Goal: Information Seeking & Learning: Learn about a topic

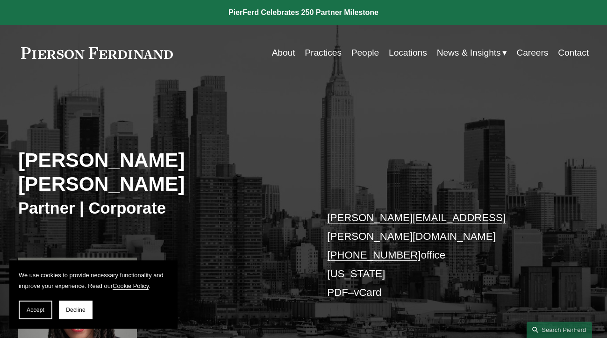
click at [331, 54] on link "Practices" at bounding box center [323, 53] width 37 height 18
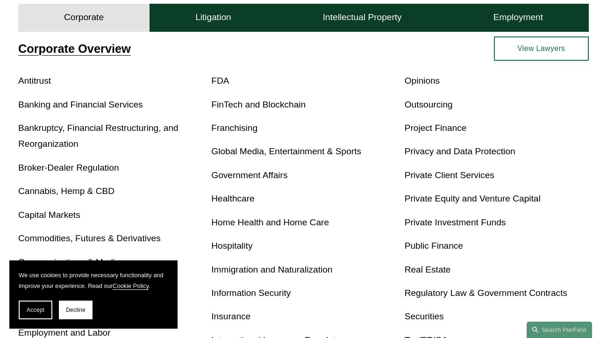
scroll to position [305, 0]
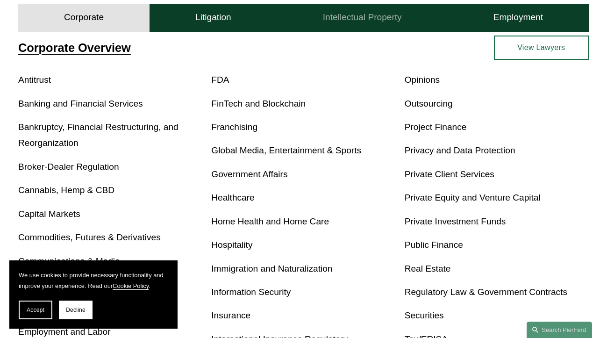
click at [365, 19] on h4 "Intellectual Property" at bounding box center [362, 17] width 79 height 11
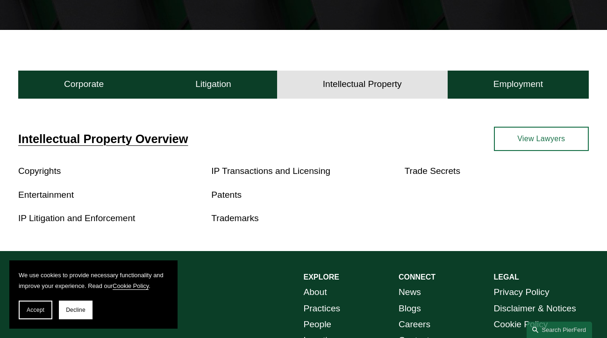
scroll to position [210, 0]
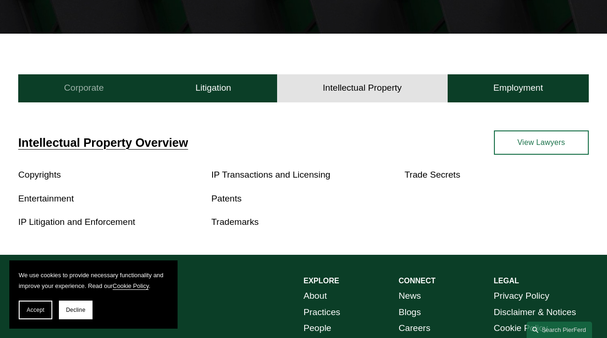
click at [98, 87] on h4 "Corporate" at bounding box center [84, 87] width 40 height 11
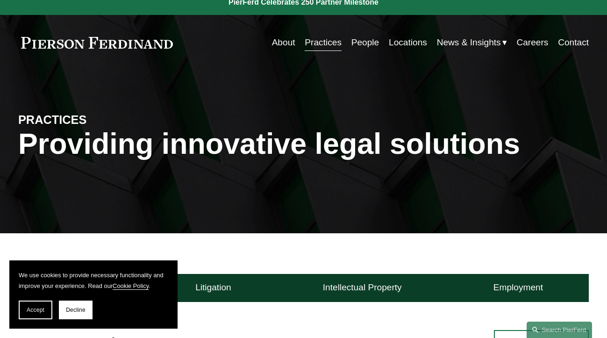
scroll to position [0, 0]
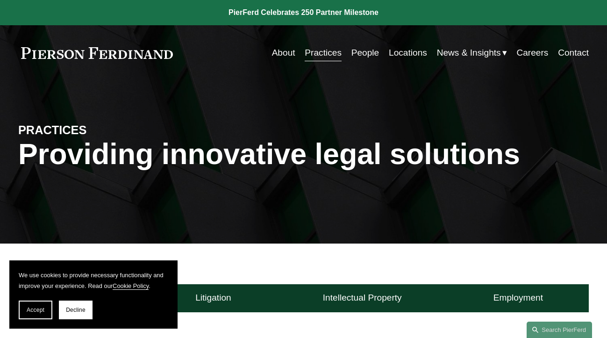
click at [360, 52] on link "People" at bounding box center [366, 53] width 28 height 18
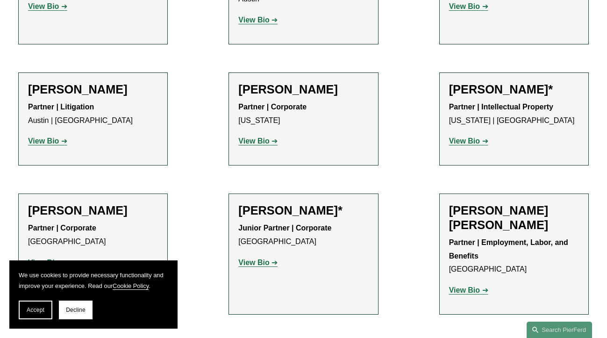
scroll to position [447, 0]
